Goal: Use online tool/utility: Utilize a website feature to perform a specific function

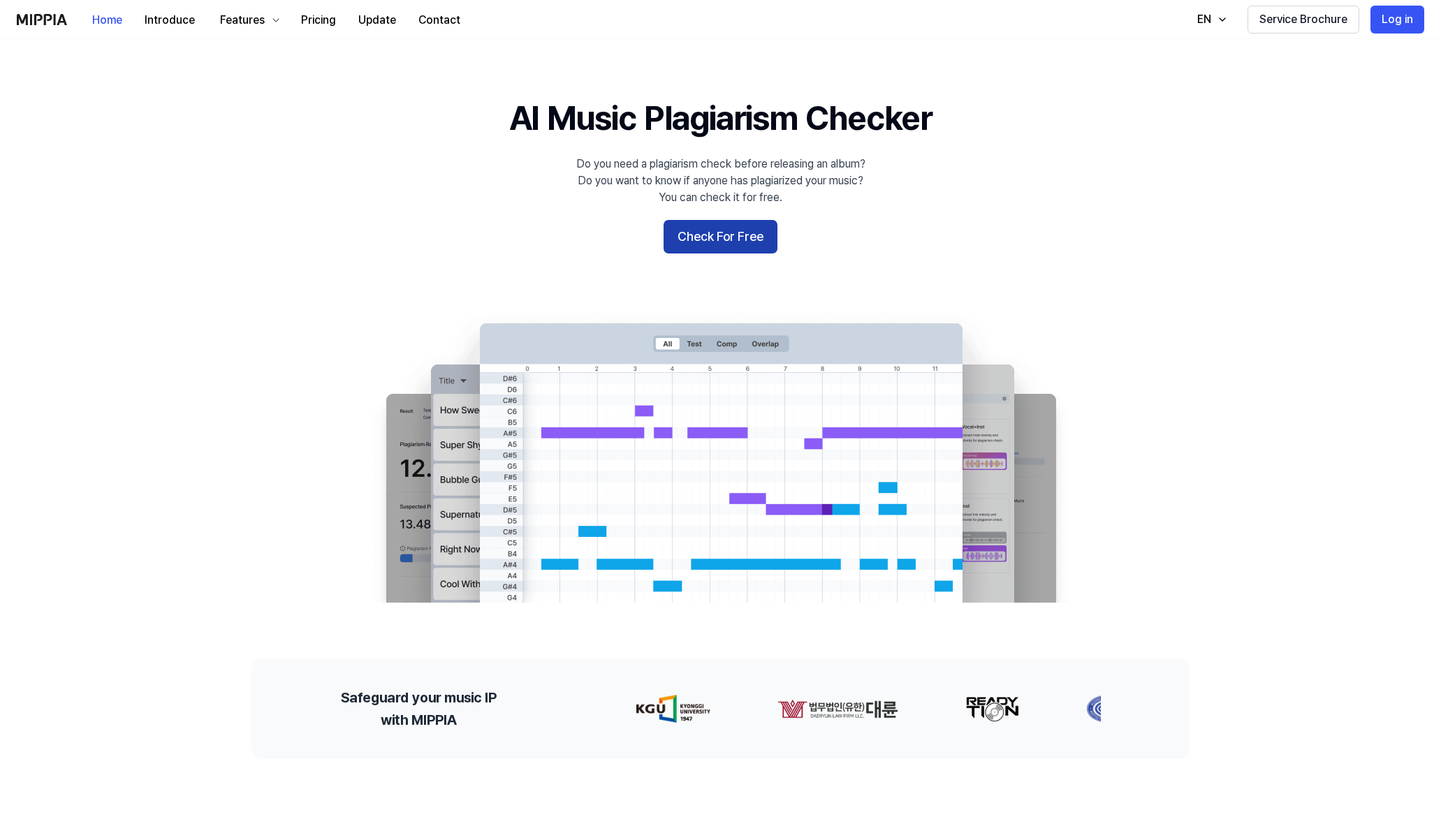
click at [744, 244] on button "Check For Free" at bounding box center [721, 237] width 114 height 34
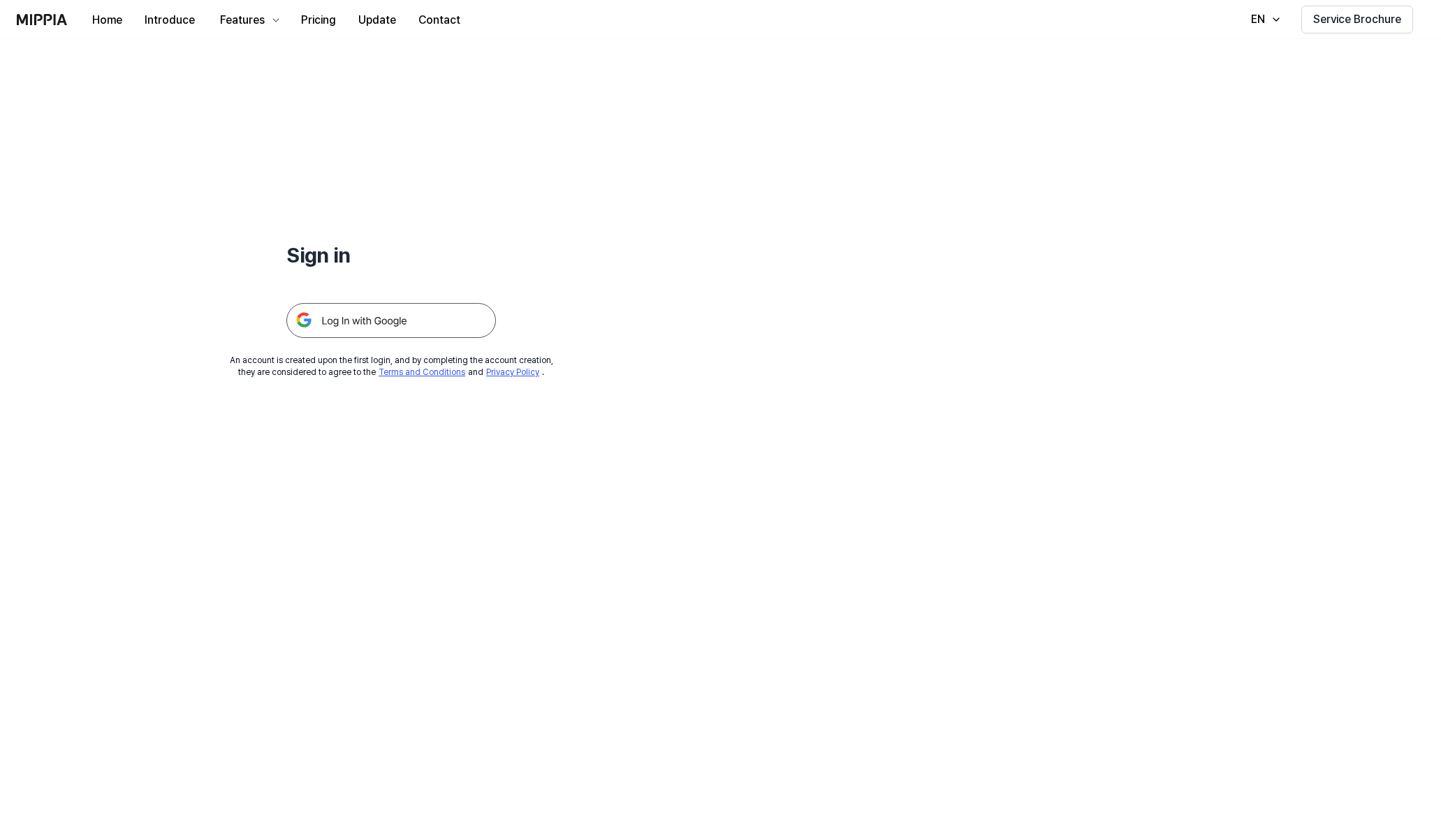
click at [350, 324] on img at bounding box center [391, 320] width 210 height 34
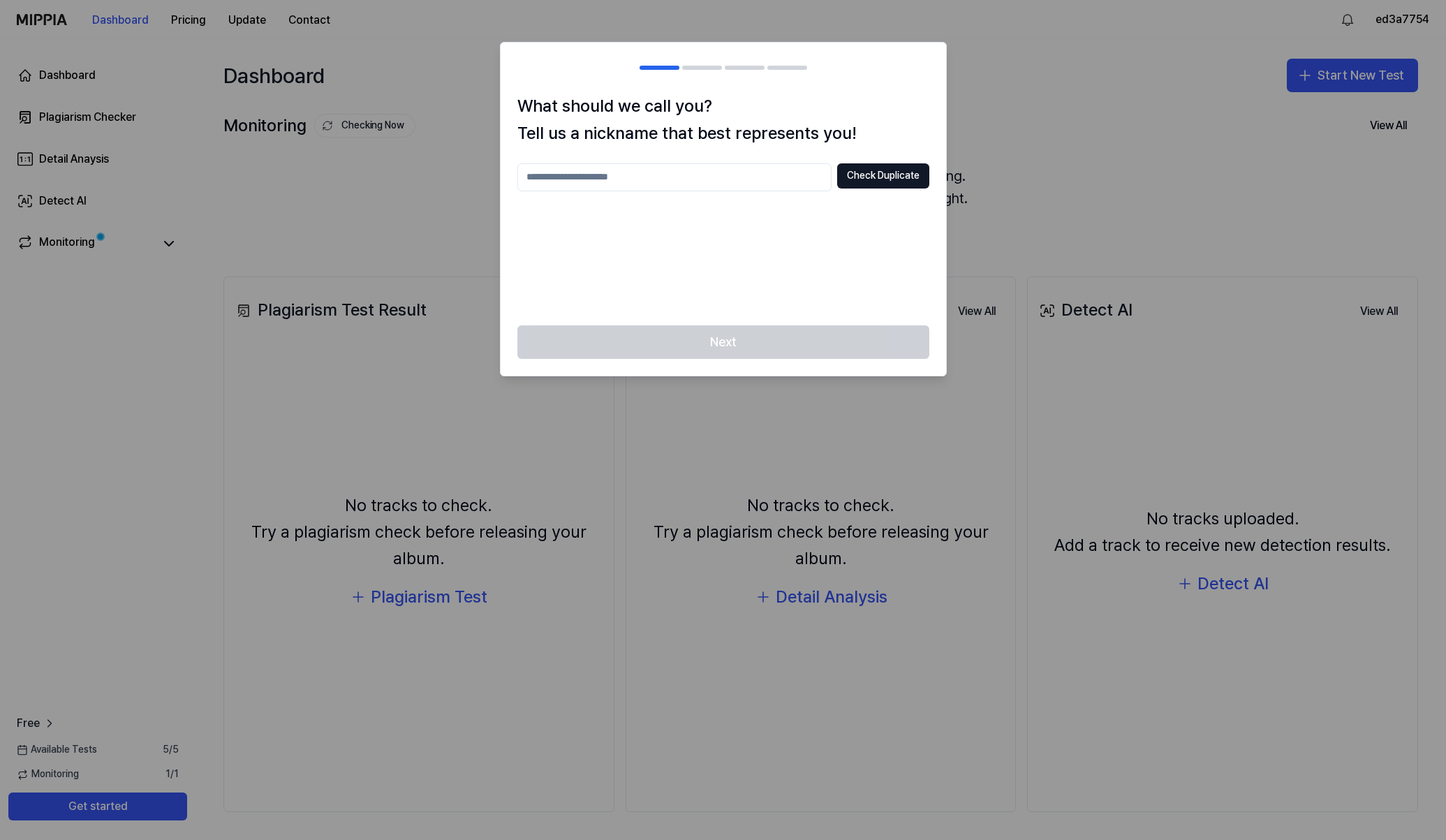
click at [652, 172] on input "text" at bounding box center [674, 177] width 314 height 28
click at [988, 44] on div at bounding box center [723, 420] width 1446 height 840
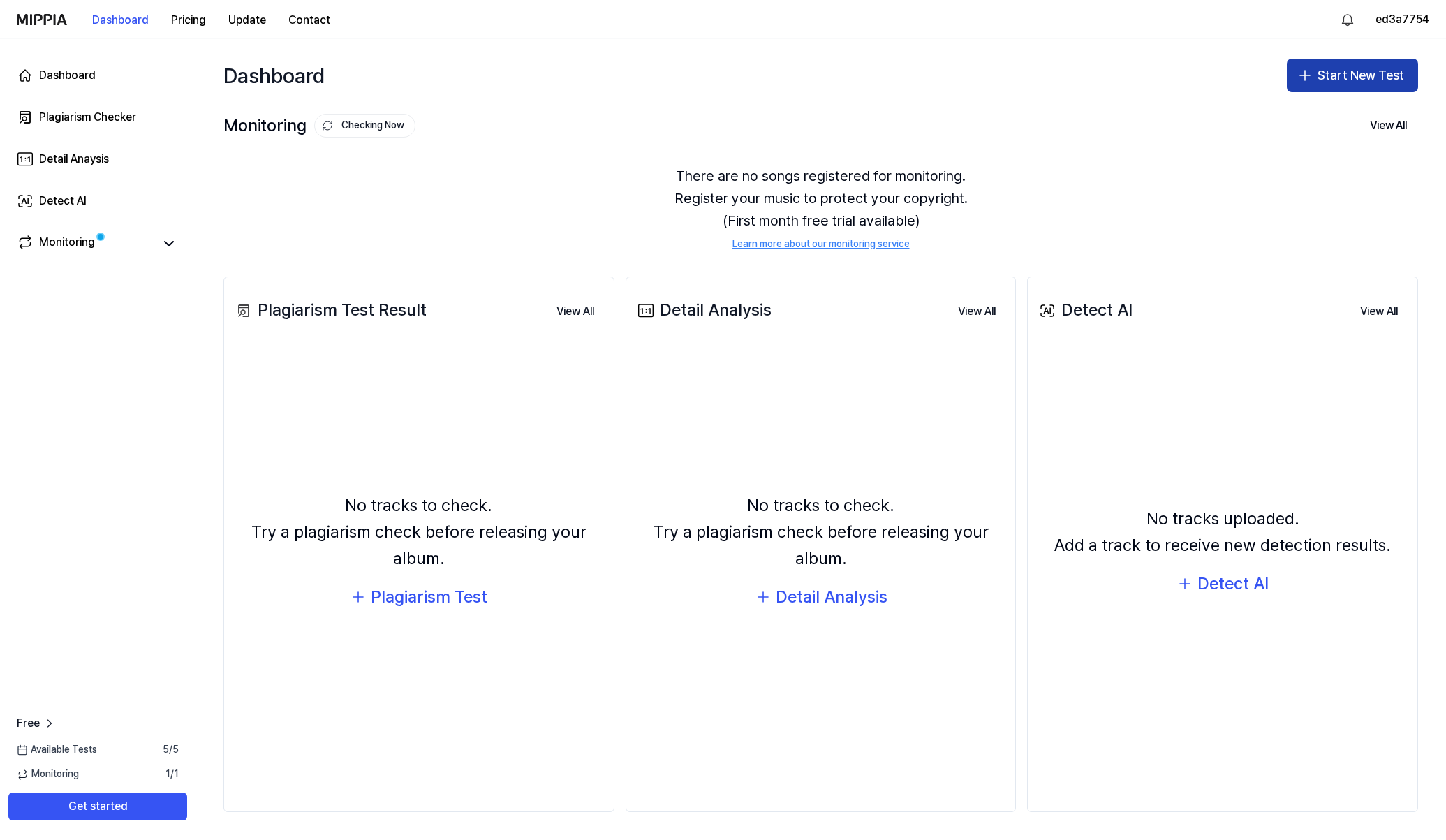
click at [1343, 77] on button "Start New Test" at bounding box center [1353, 76] width 131 height 34
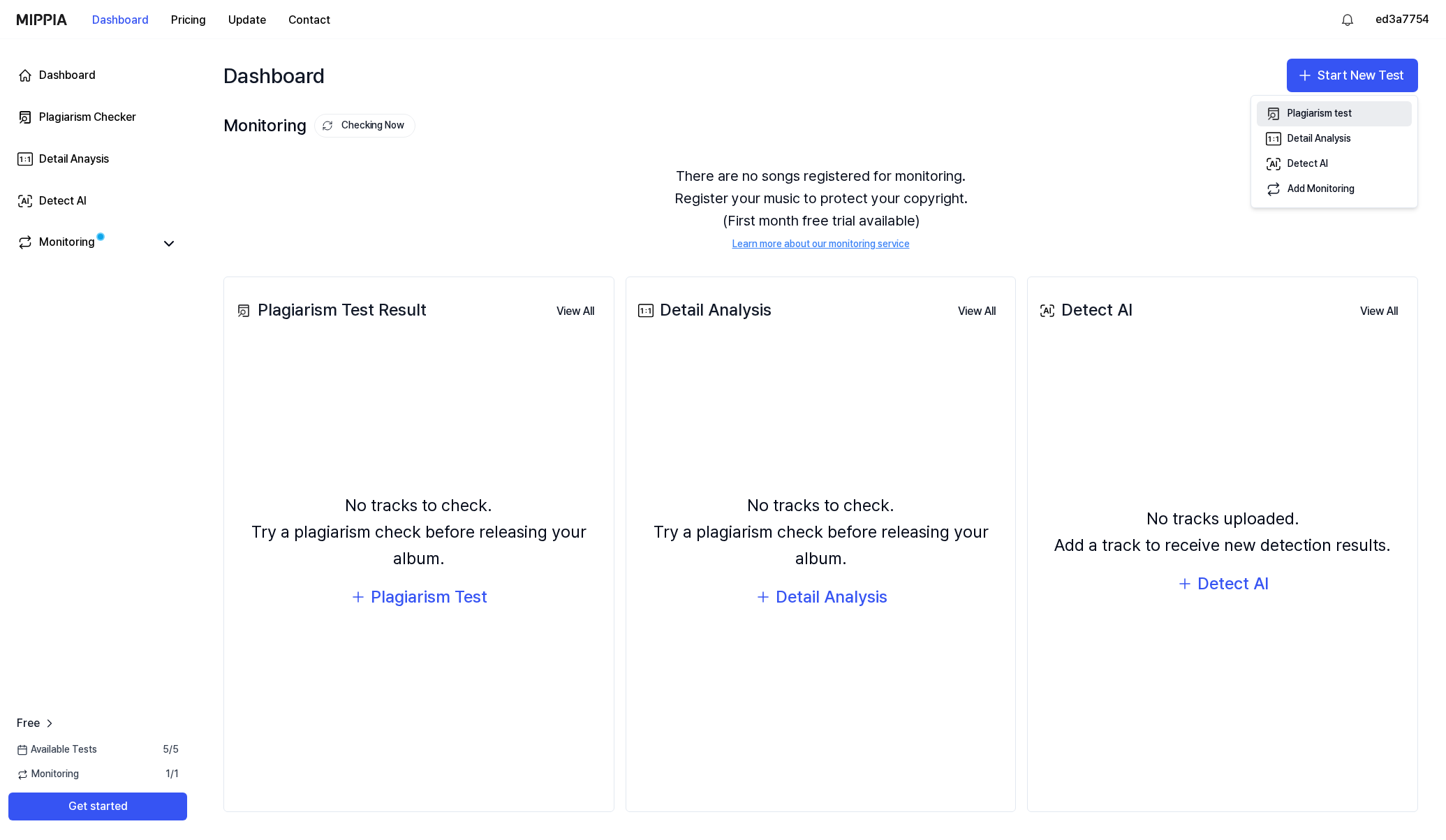
click at [1370, 113] on button "Plagiarism test" at bounding box center [1334, 114] width 155 height 25
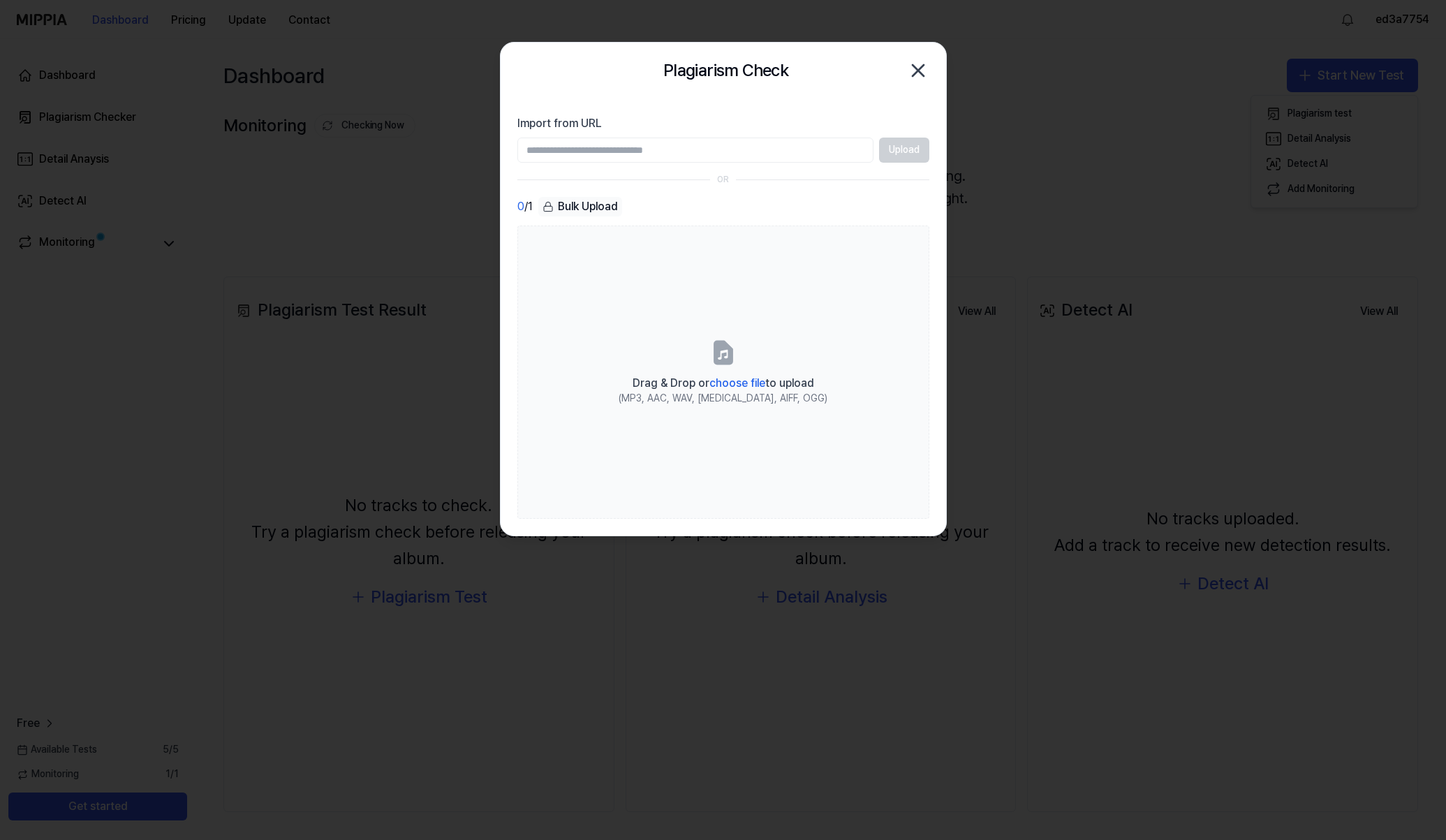
paste input "**********"
type input "**********"
click at [903, 149] on button "Upload" at bounding box center [904, 150] width 50 height 25
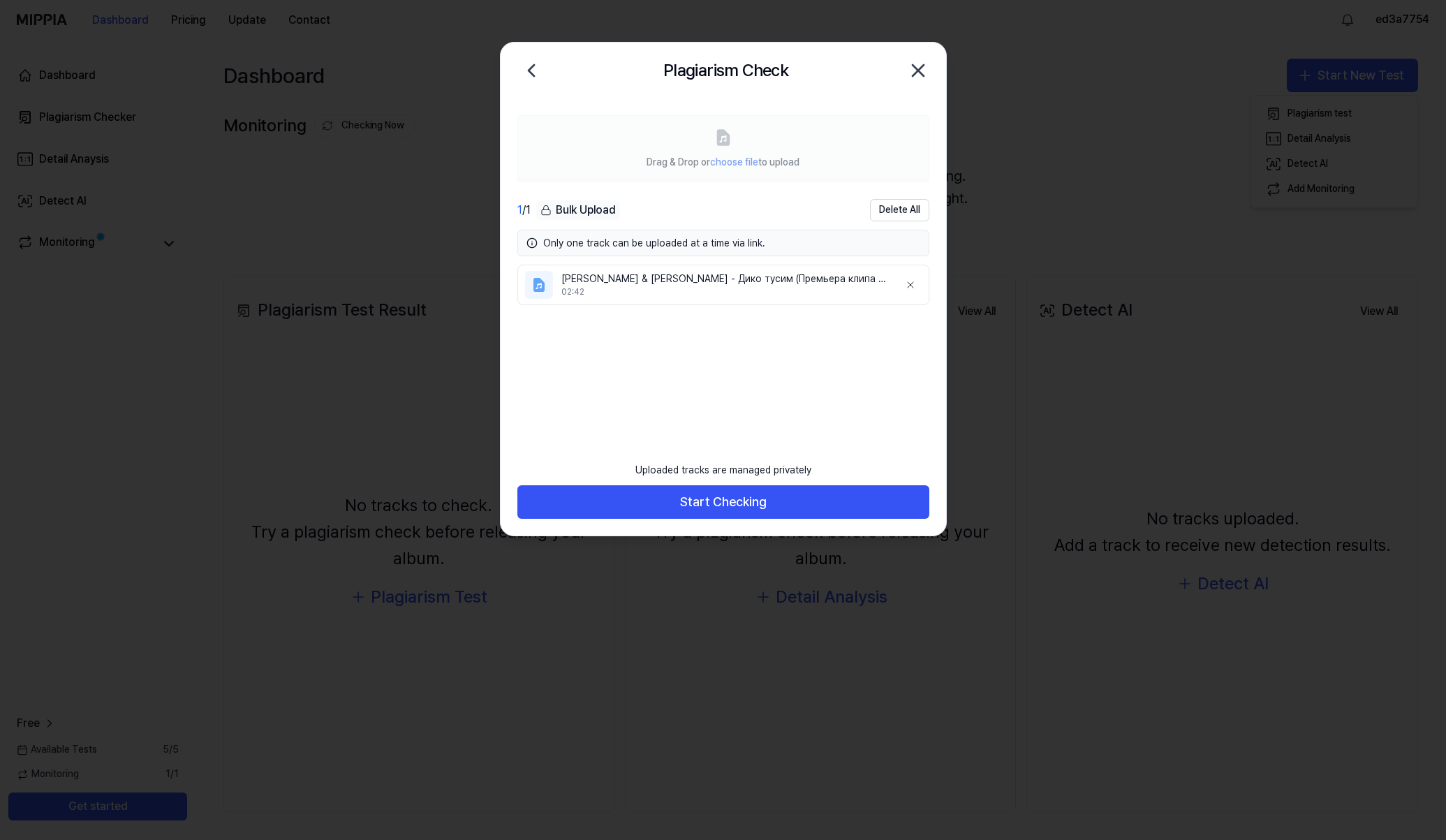
click at [742, 241] on div "Only one track can be uploaded at a time via link." at bounding box center [732, 242] width 378 height 14
click at [689, 243] on div "Only one track can be uploaded at a time via link." at bounding box center [732, 242] width 378 height 14
drag, startPoint x: 689, startPoint y: 243, endPoint x: 674, endPoint y: 322, distance: 80.4
click at [674, 322] on ul "Даня Милохин & Николай Басков - Дико тусим (Премьера клипа / 2020) 02:42" at bounding box center [723, 349] width 412 height 169
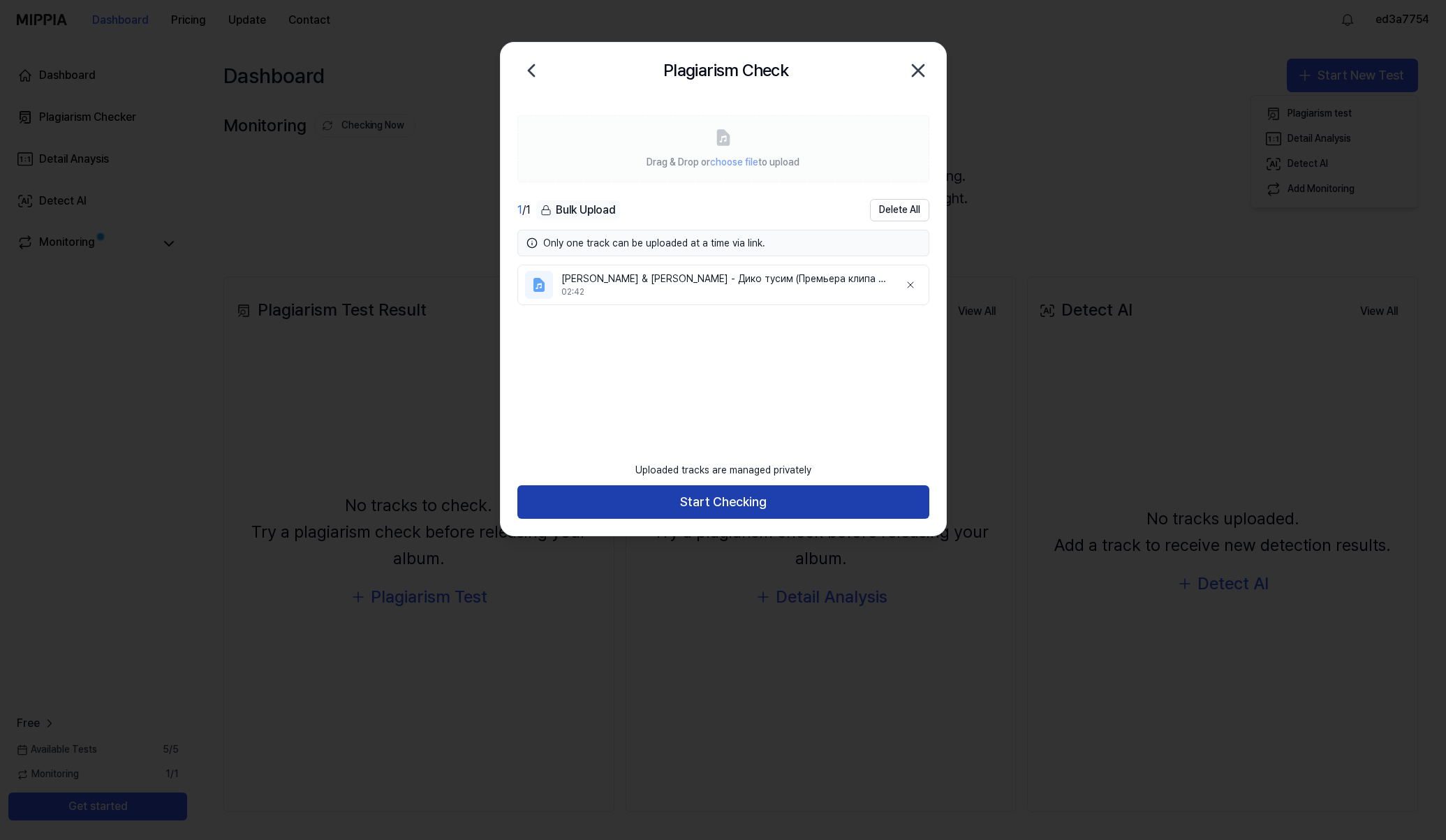
click at [753, 493] on button "Start Checking" at bounding box center [723, 503] width 412 height 34
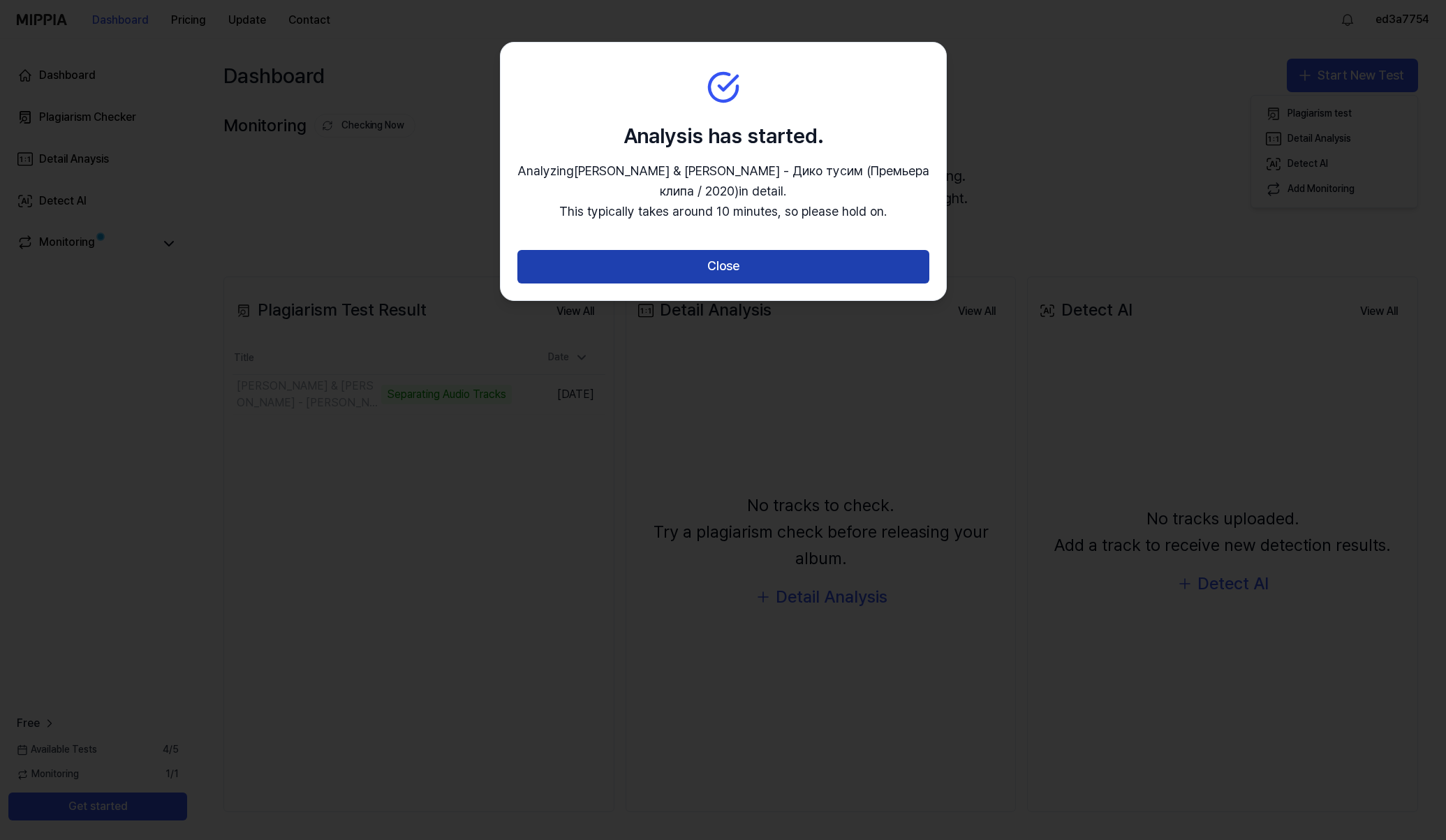
click at [731, 273] on button "Close" at bounding box center [723, 267] width 412 height 34
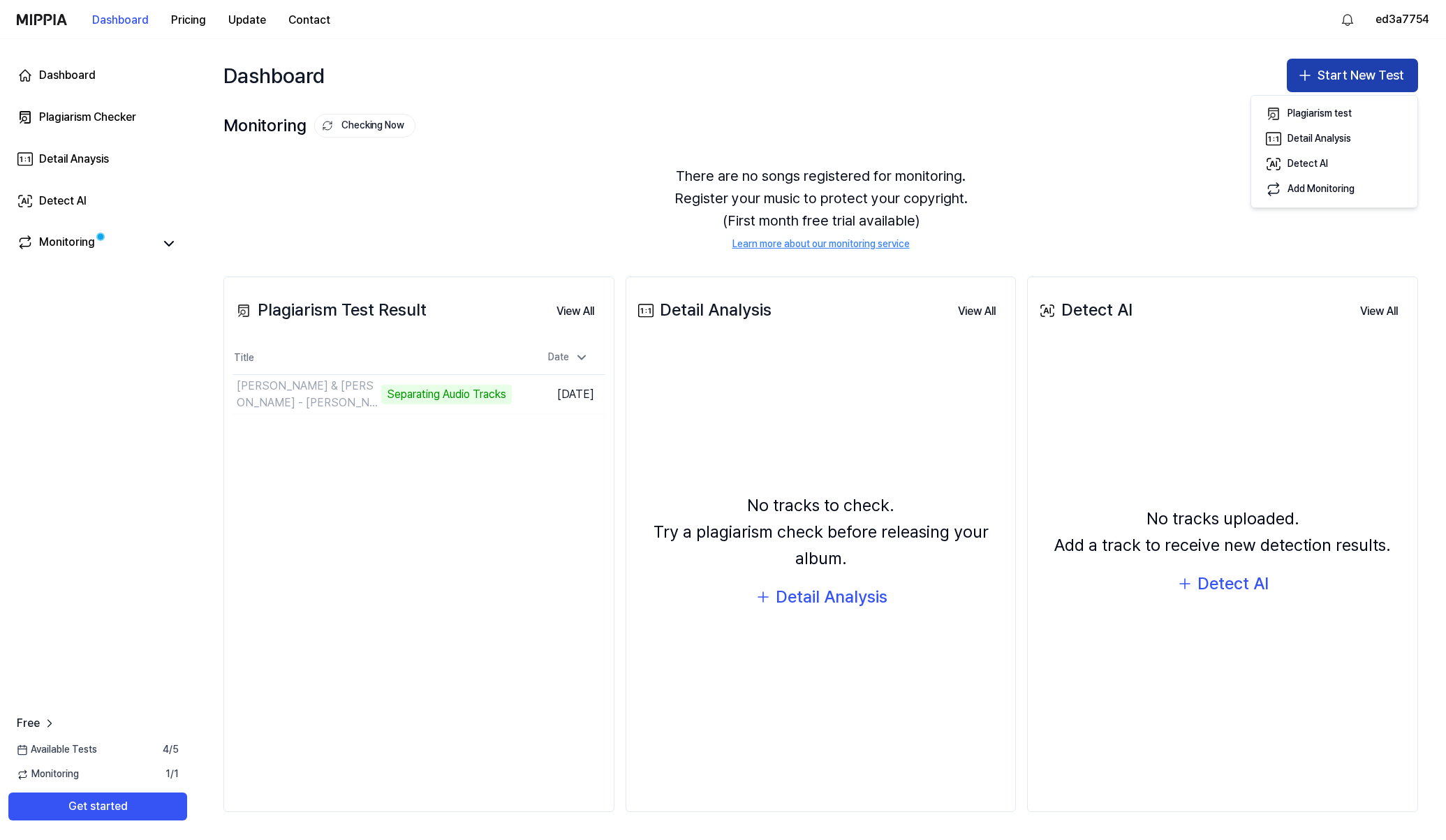
click at [1325, 78] on button "Start New Test" at bounding box center [1353, 76] width 131 height 34
click at [1319, 113] on div "Plagiarism test" at bounding box center [1319, 114] width 64 height 14
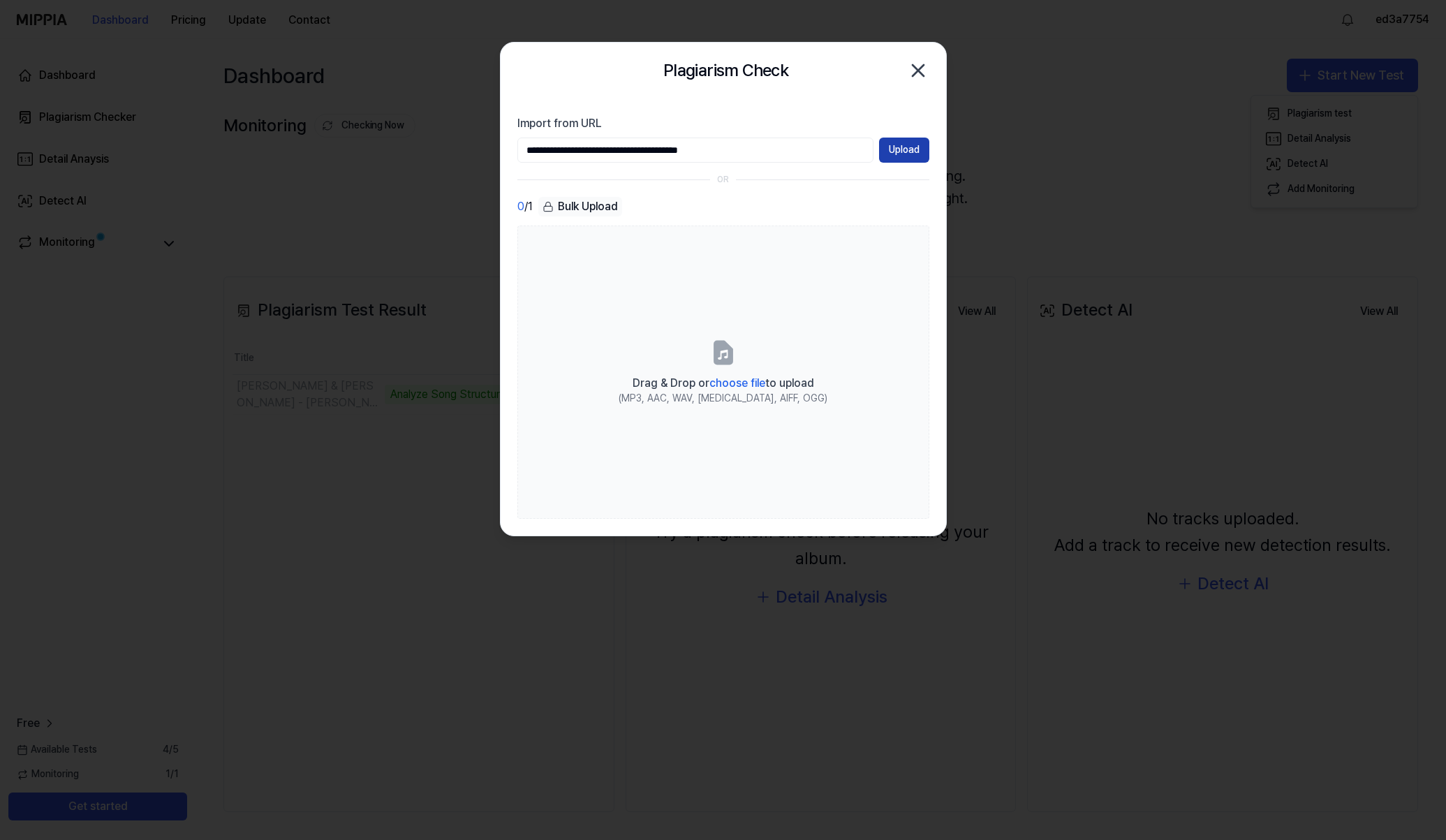
type input "**********"
click at [899, 154] on button "Upload" at bounding box center [904, 150] width 50 height 25
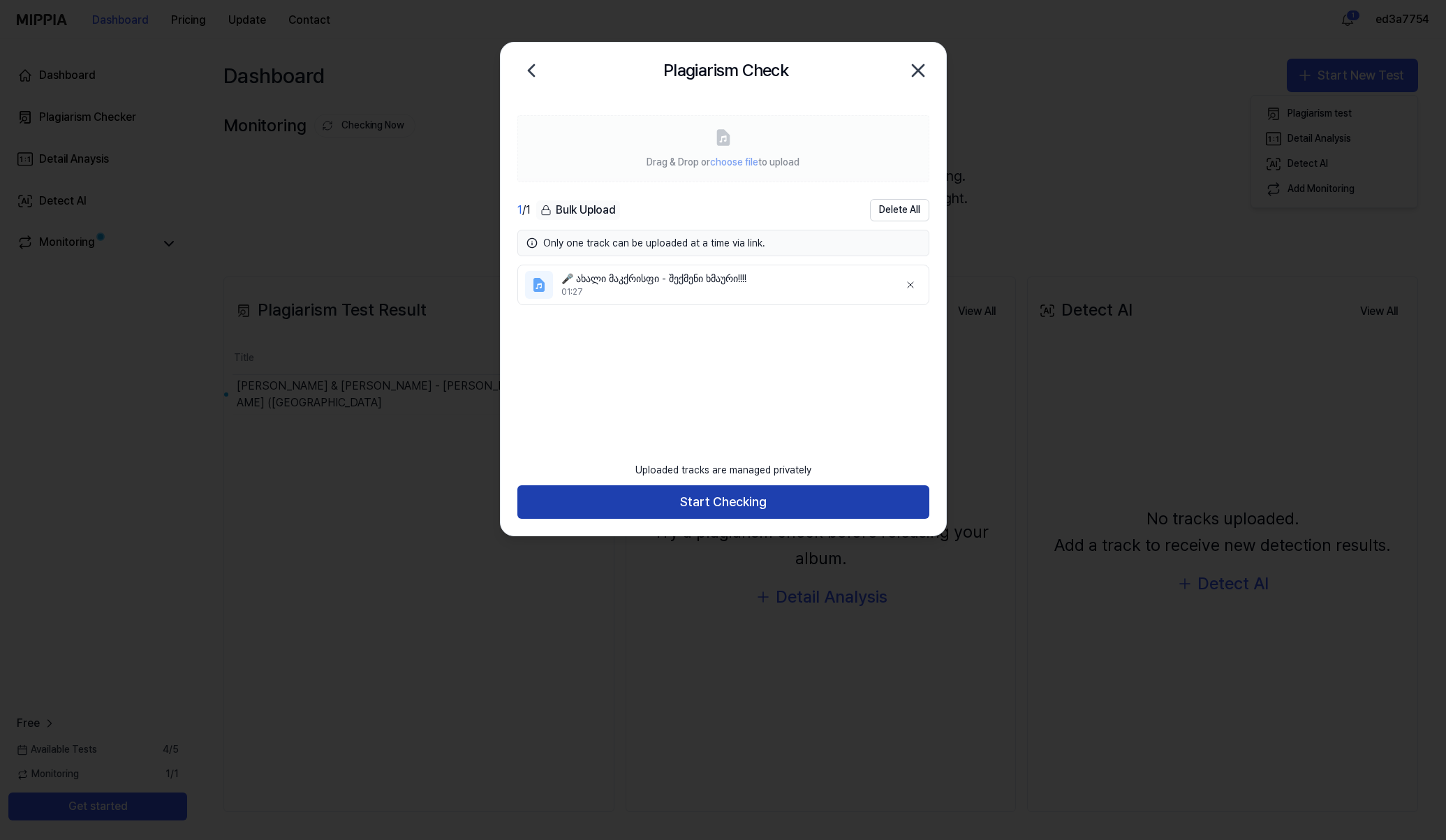
click at [702, 500] on button "Start Checking" at bounding box center [723, 503] width 412 height 34
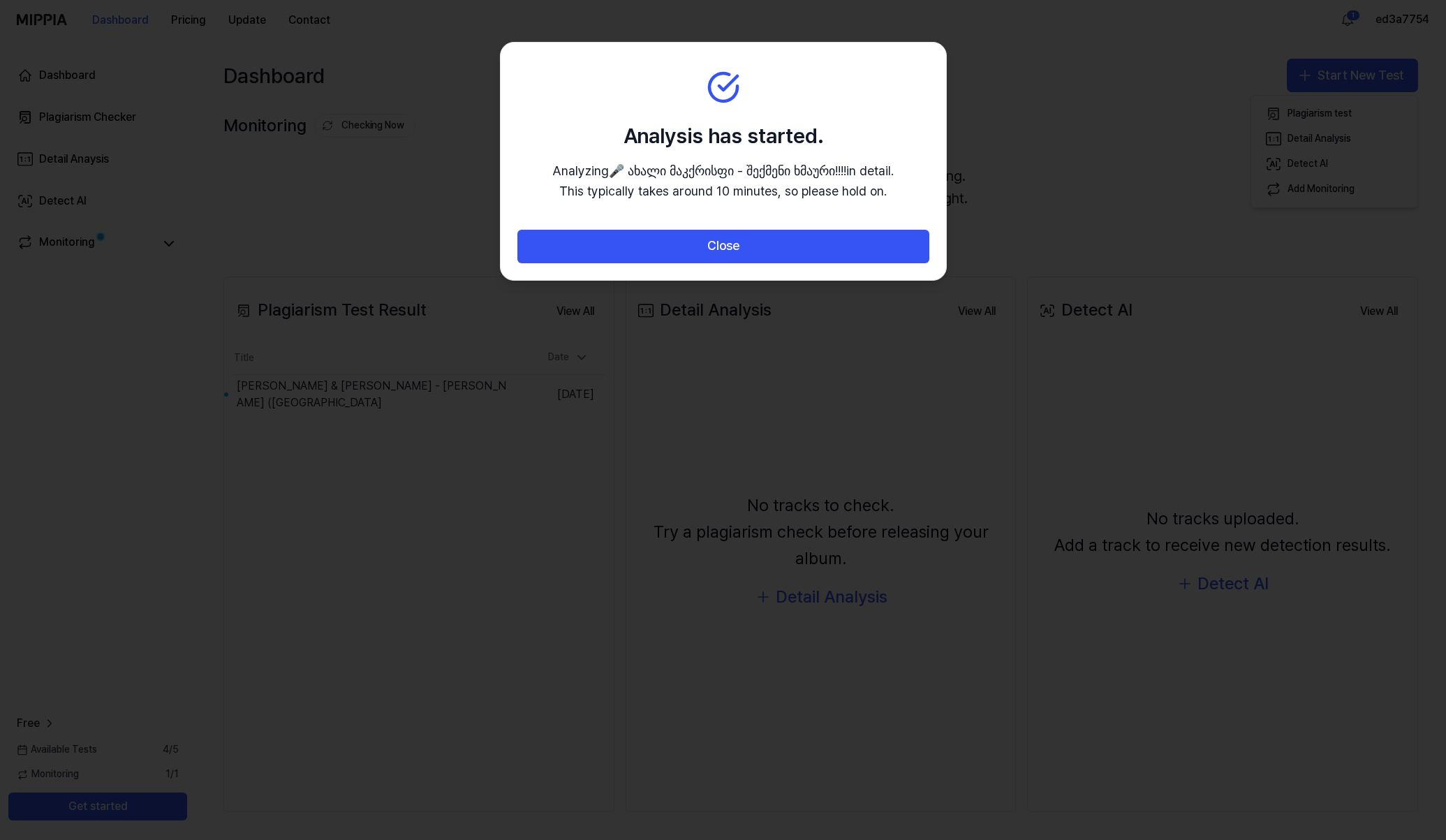
drag, startPoint x: 739, startPoint y: 503, endPoint x: 533, endPoint y: 494, distance: 206.2
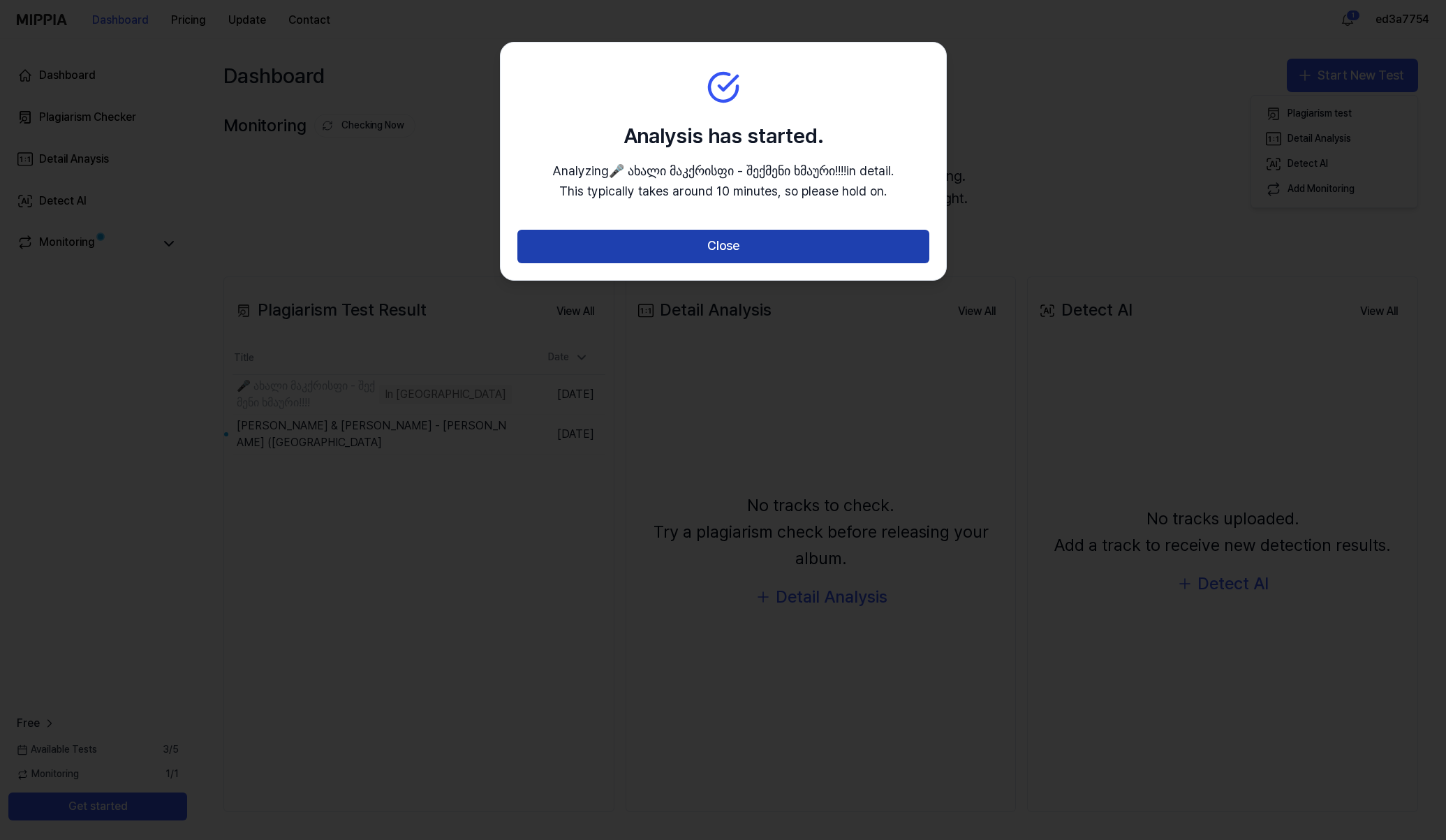
click at [687, 249] on button "Close" at bounding box center [723, 246] width 412 height 34
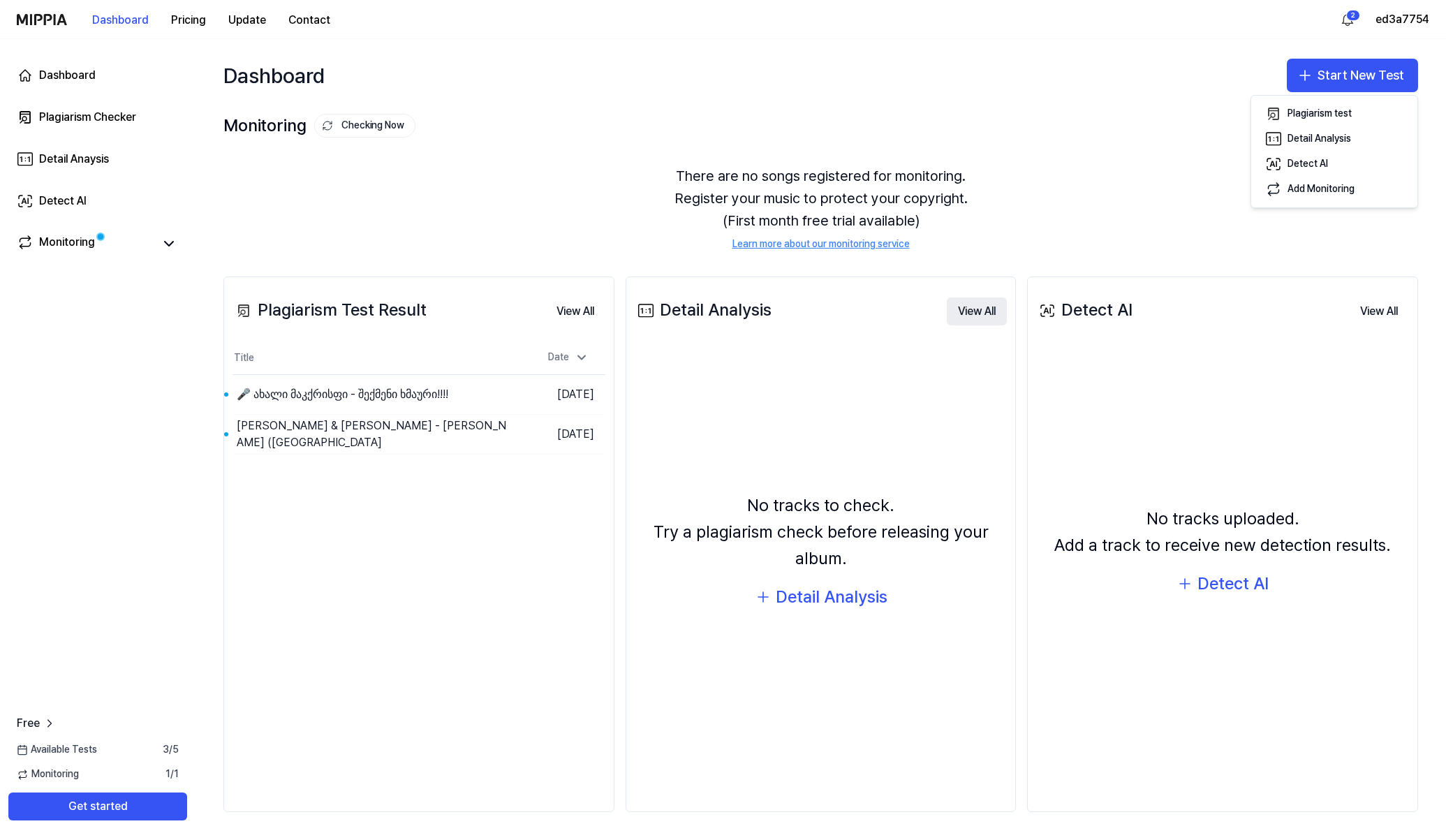
click at [971, 313] on button "View All" at bounding box center [977, 311] width 60 height 28
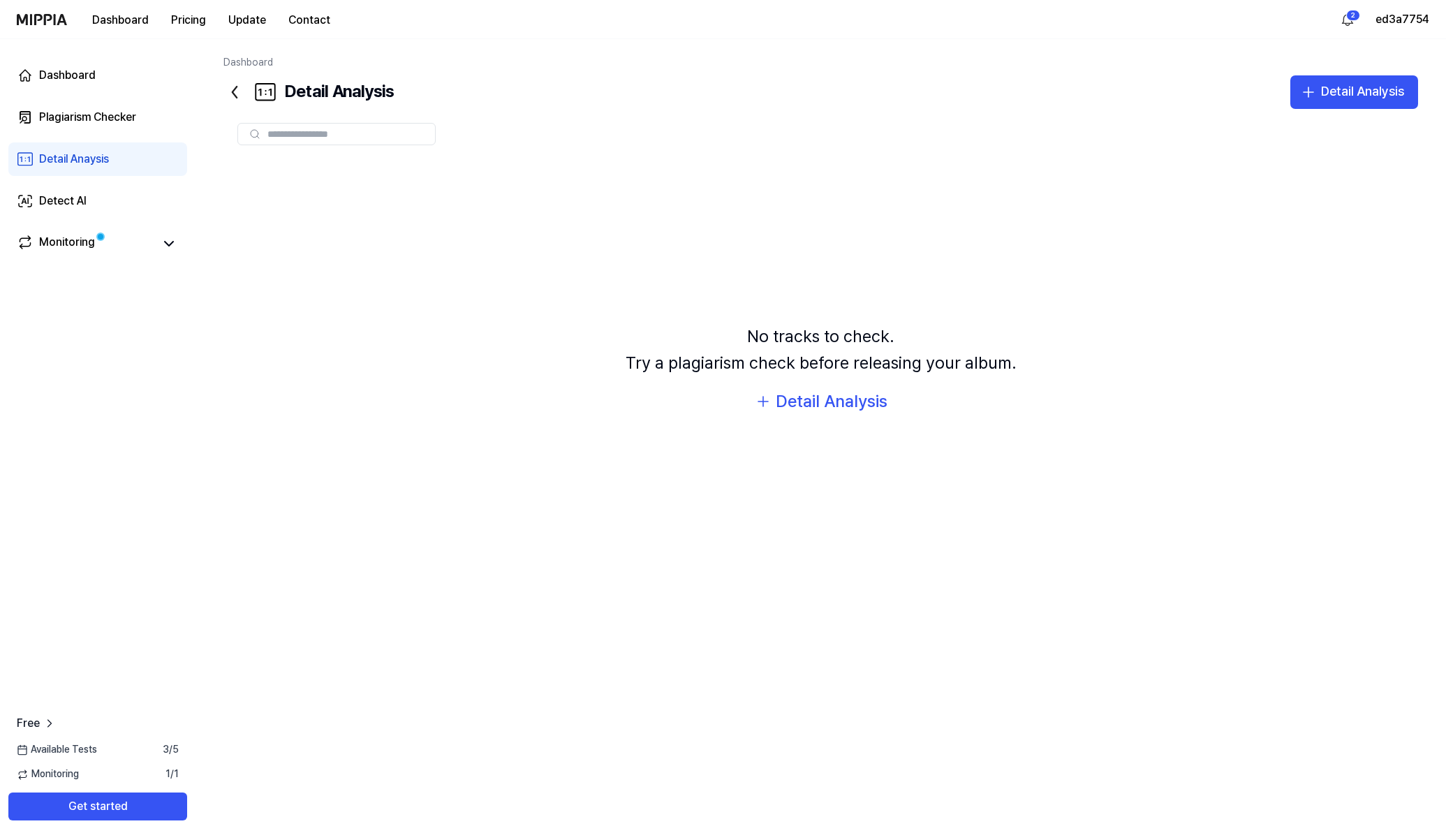
click at [68, 26] on div "Dashboard Pricing Update Contact" at bounding box center [179, 19] width 324 height 38
click at [44, 22] on img at bounding box center [42, 20] width 50 height 11
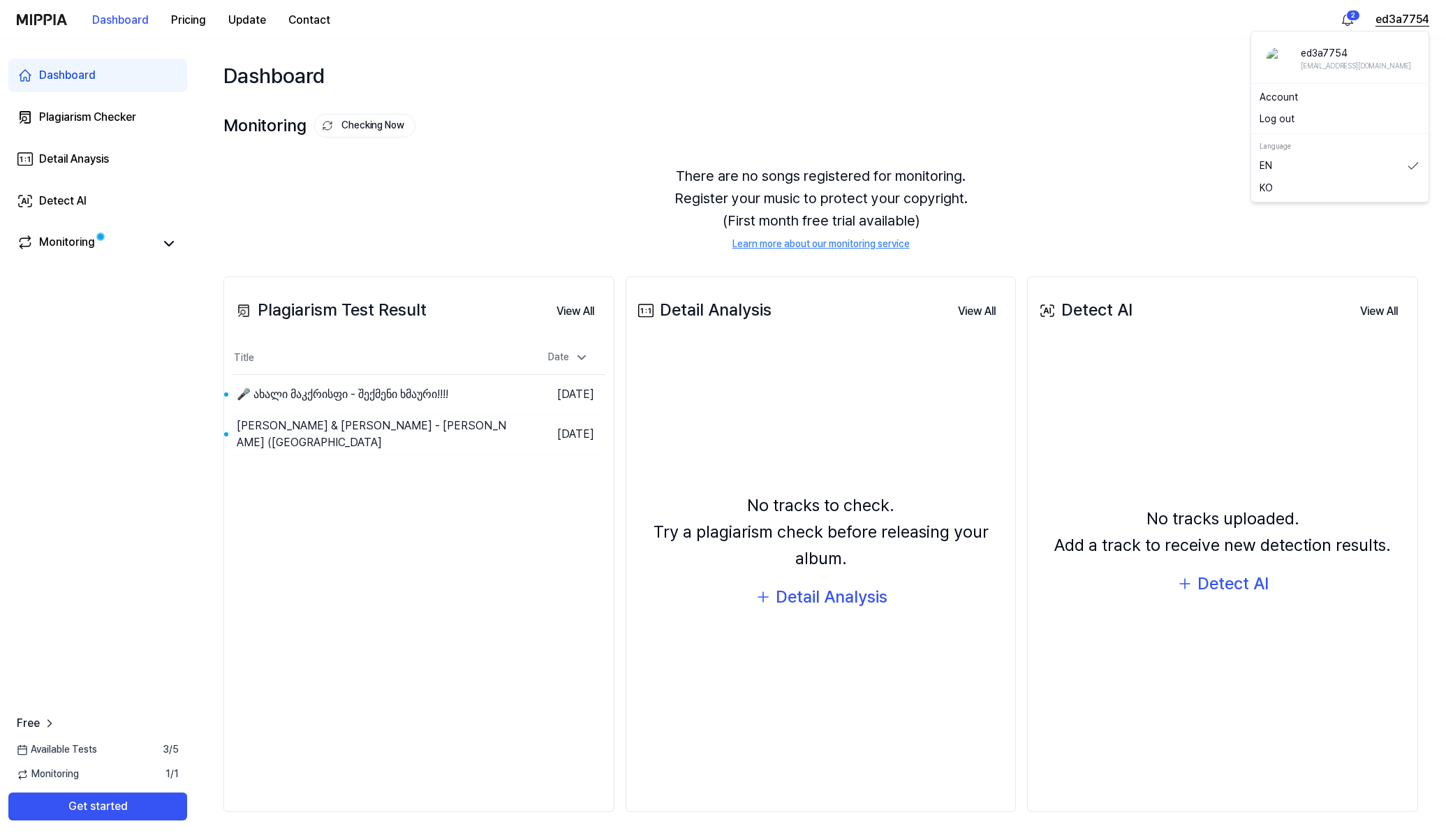
click at [1394, 17] on button "ed3a7754" at bounding box center [1403, 20] width 54 height 17
click at [1289, 101] on link "Account" at bounding box center [1340, 97] width 160 height 14
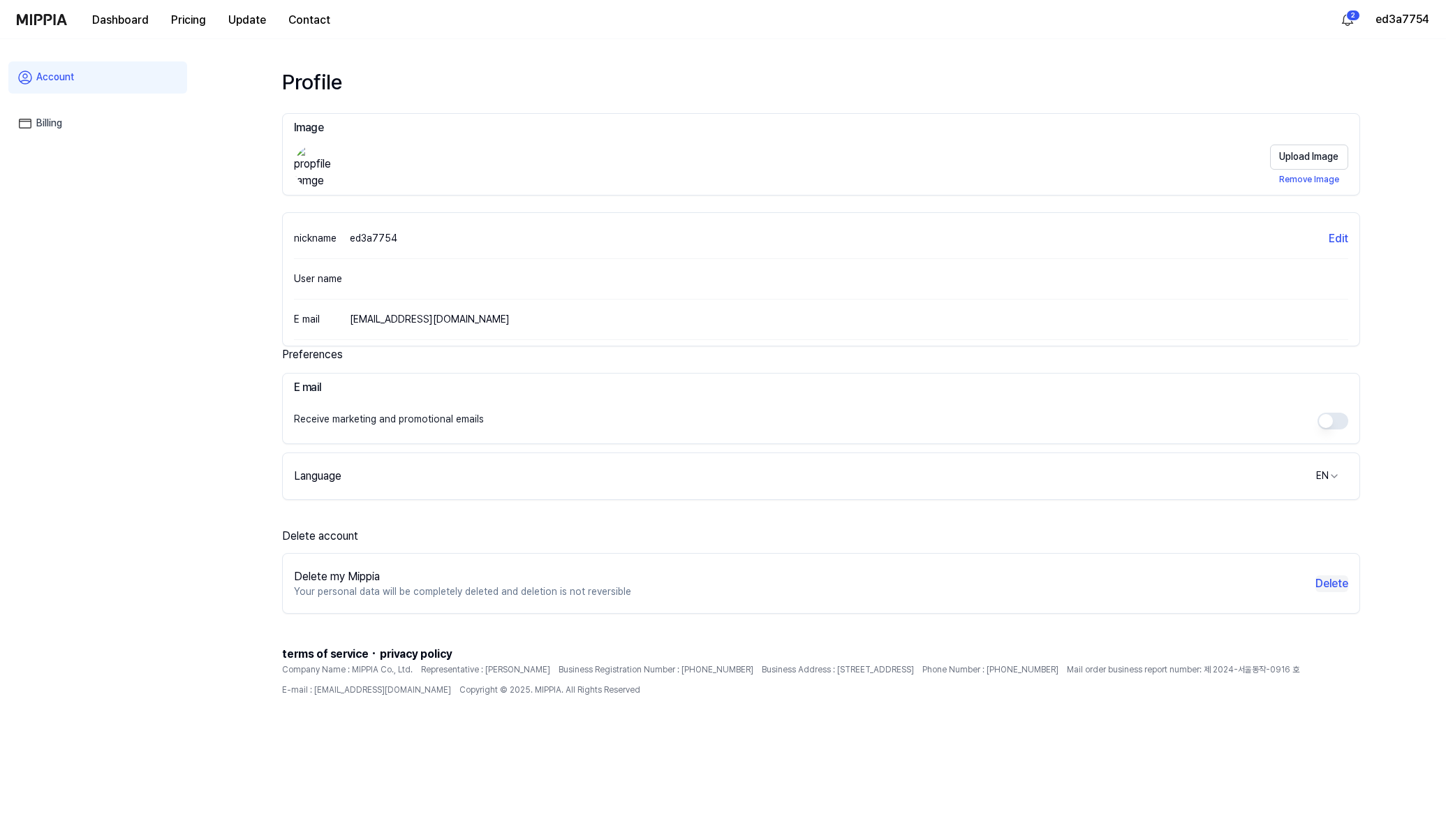
click at [1329, 585] on button "Delete" at bounding box center [1331, 584] width 33 height 17
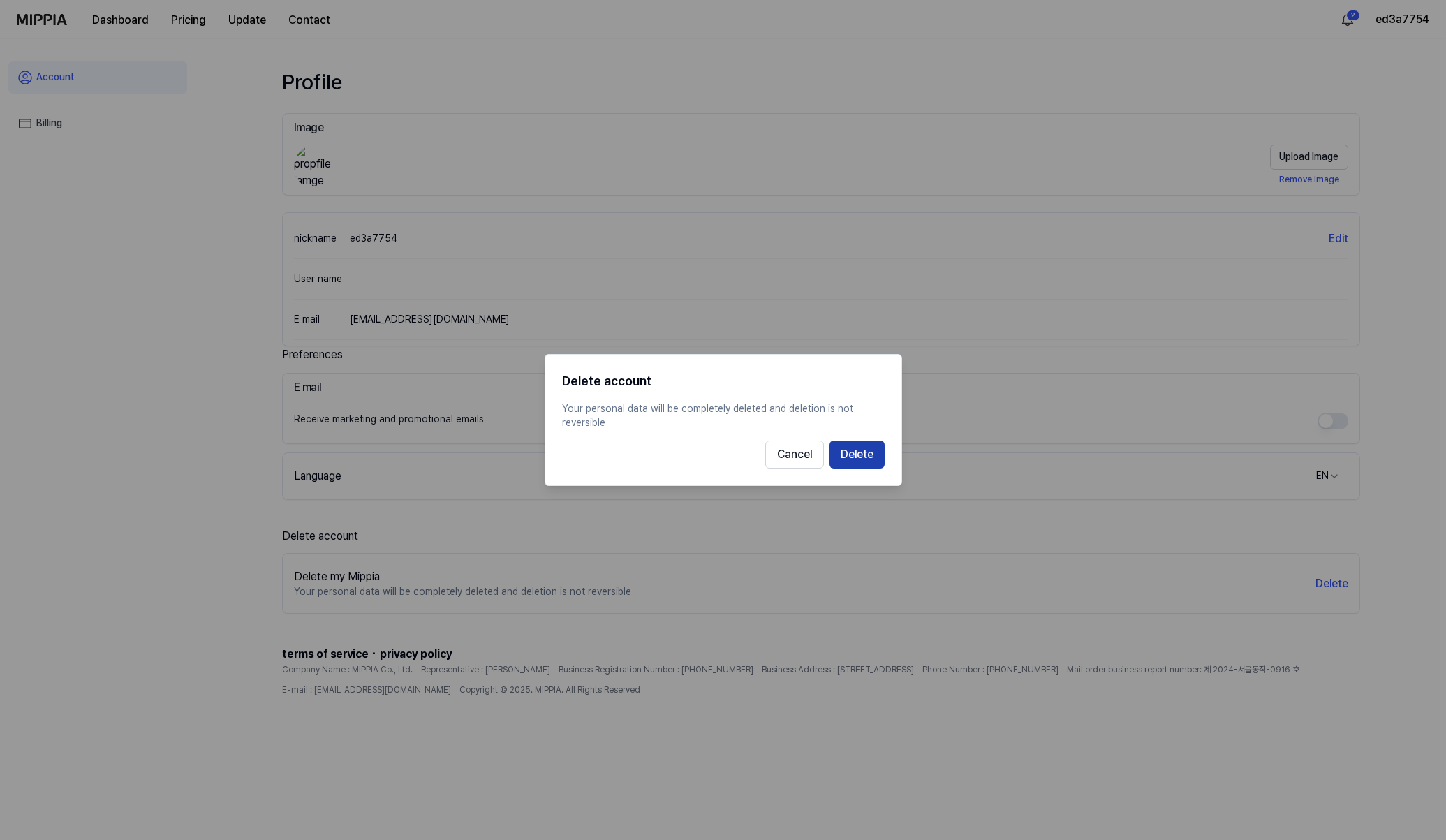
click at [875, 460] on button "Delete" at bounding box center [857, 455] width 55 height 28
